Goal: Check status

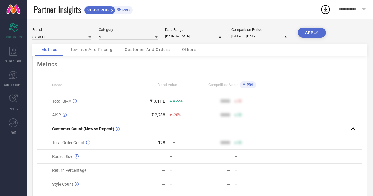
select select "9"
select select "2025"
select select "10"
select select "2025"
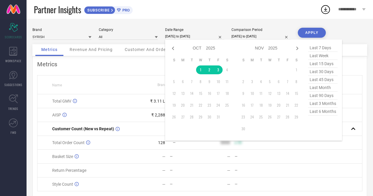
drag, startPoint x: 0, startPoint y: 0, endPoint x: 176, endPoint y: 35, distance: 179.1
click at [176, 35] on input "[DATE] to [DATE]" at bounding box center [194, 36] width 59 height 6
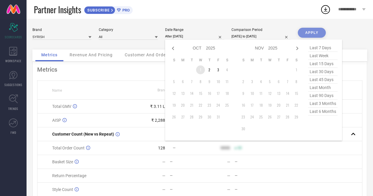
click at [200, 73] on td "1" at bounding box center [200, 70] width 9 height 9
type input "[DATE] to [DATE]"
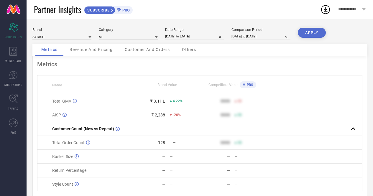
click at [316, 35] on button "APPLY" at bounding box center [312, 33] width 28 height 10
select select "9"
select select "2025"
select select "10"
select select "2025"
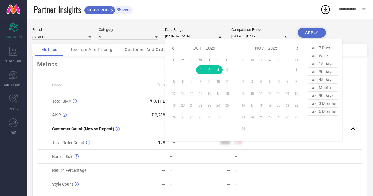
click at [178, 35] on input "[DATE] to [DATE]" at bounding box center [194, 36] width 59 height 6
click at [172, 48] on icon at bounding box center [173, 48] width 7 height 7
select select "8"
select select "2025"
select select "9"
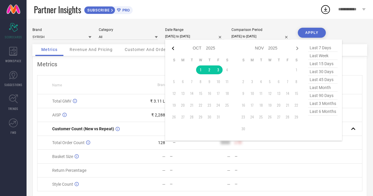
select select "2025"
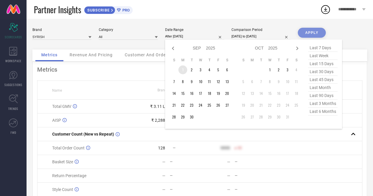
click at [184, 70] on td "1" at bounding box center [183, 70] width 9 height 9
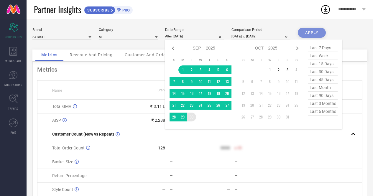
type input "01-09-2025 to 30-09-2025"
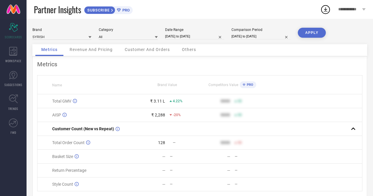
click at [309, 35] on button "APPLY" at bounding box center [312, 33] width 28 height 10
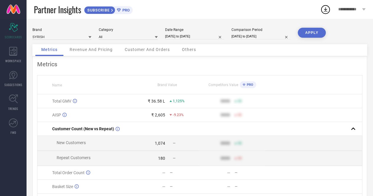
click at [161, 100] on div "₹ 36.58 L" at bounding box center [156, 101] width 17 height 5
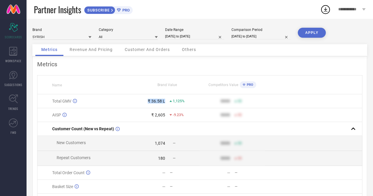
click at [161, 100] on div "₹ 36.58 L" at bounding box center [156, 101] width 17 height 5
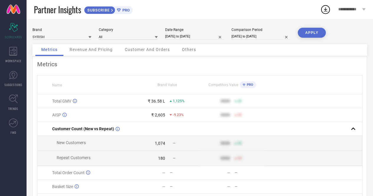
click at [80, 52] on span "Revenue And Pricing" at bounding box center [91, 49] width 43 height 5
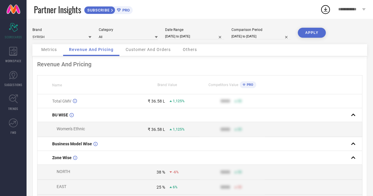
click at [143, 56] on div "Customer And Orders" at bounding box center [148, 50] width 57 height 12
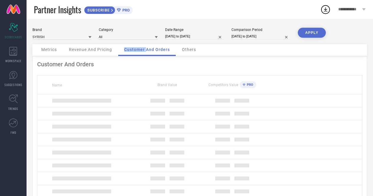
click at [143, 56] on div "Customer And Orders" at bounding box center [147, 50] width 58 height 12
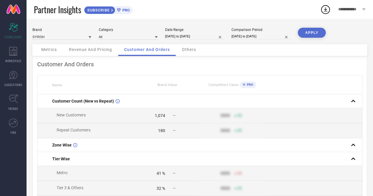
click at [188, 50] on span "Others" at bounding box center [189, 49] width 14 height 5
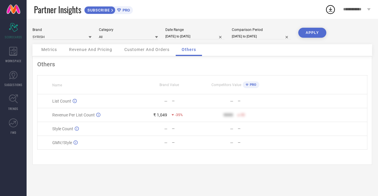
click at [143, 50] on span "Customer And Orders" at bounding box center [146, 49] width 45 height 5
